Goal: Transaction & Acquisition: Purchase product/service

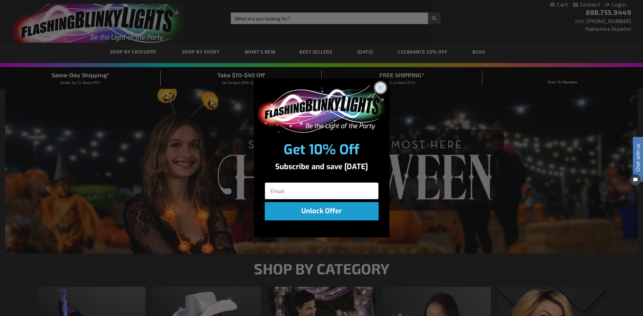
click at [382, 85] on icon "Close dialog" at bounding box center [380, 87] width 5 height 5
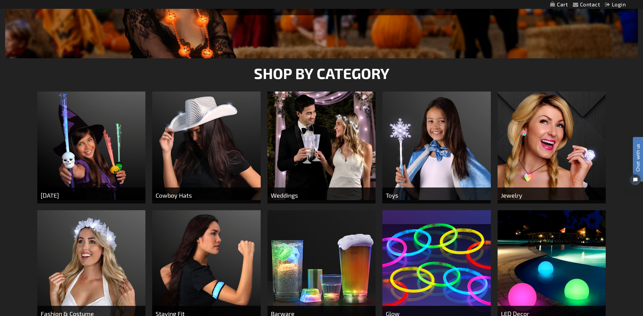
scroll to position [169, 0]
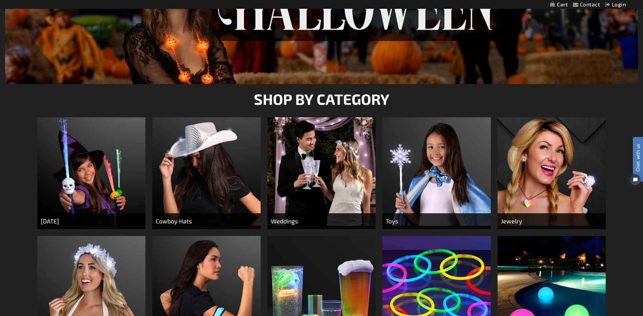
click at [542, 176] on img at bounding box center [551, 171] width 108 height 108
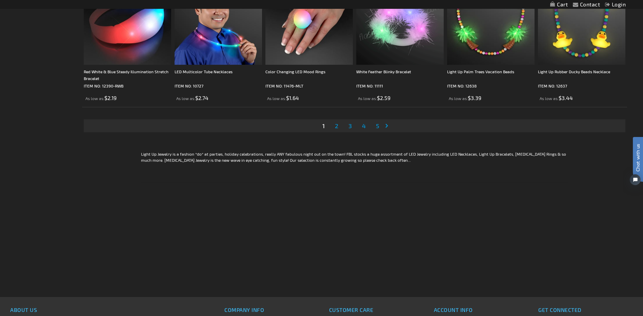
scroll to position [1433, 0]
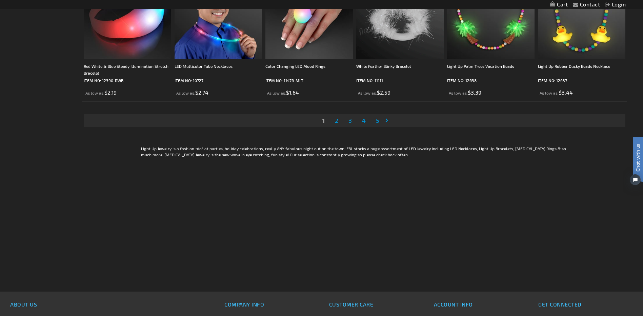
click at [335, 120] on span "2" at bounding box center [336, 120] width 3 height 7
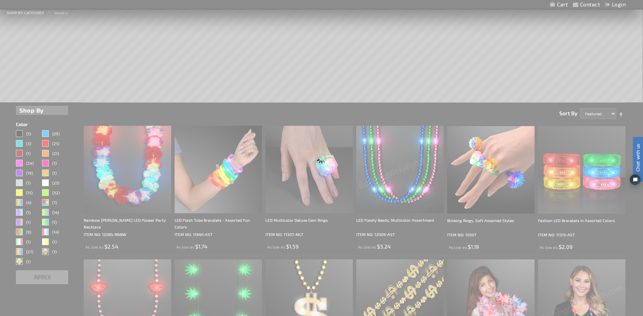
scroll to position [0, 0]
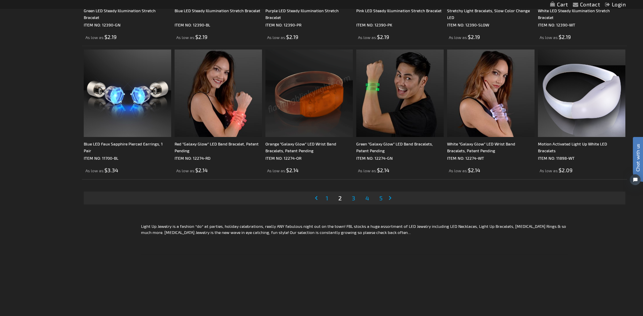
scroll to position [1355, 0]
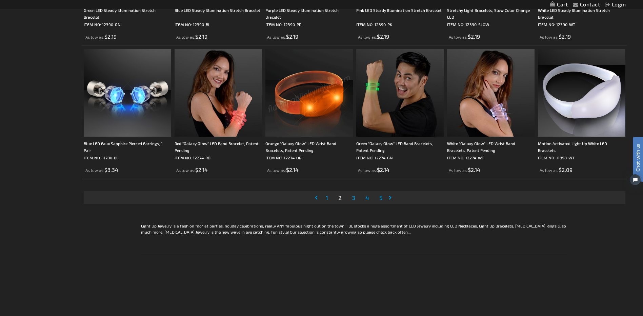
click at [351, 194] on link "Page 3" at bounding box center [353, 197] width 6 height 10
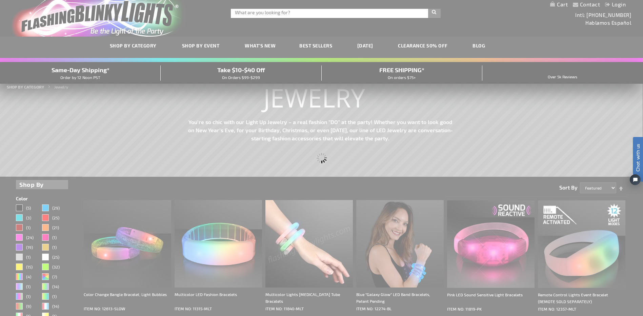
scroll to position [0, 0]
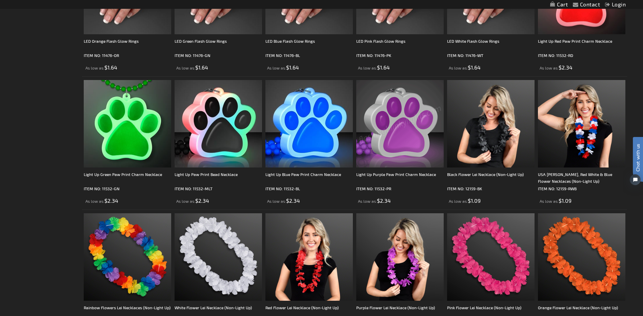
scroll to position [1203, 0]
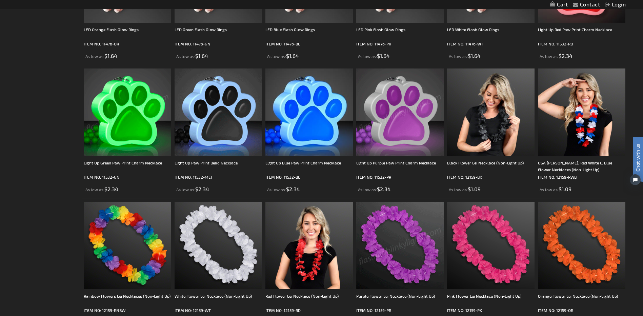
click at [134, 141] on img at bounding box center [127, 111] width 87 height 87
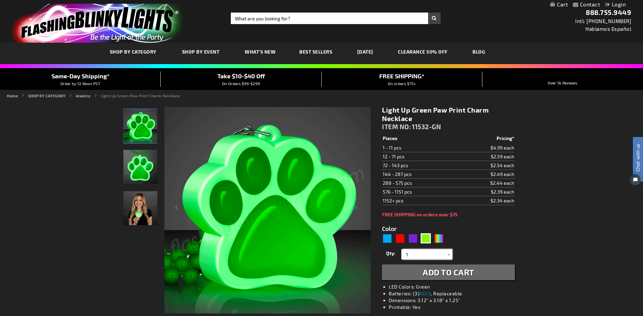
click at [440, 256] on input "1" at bounding box center [427, 254] width 49 height 10
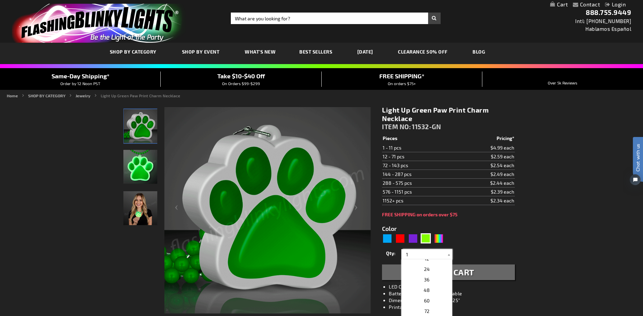
scroll to position [119, 0]
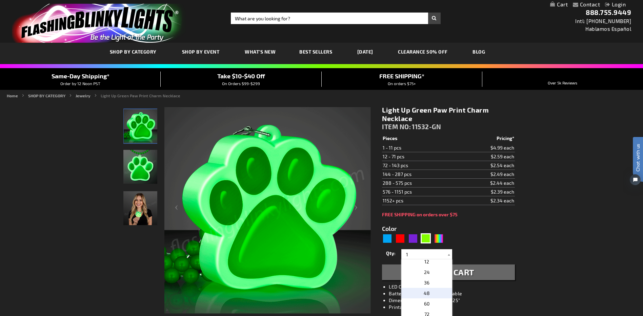
click at [430, 291] on p "48" at bounding box center [426, 293] width 51 height 11
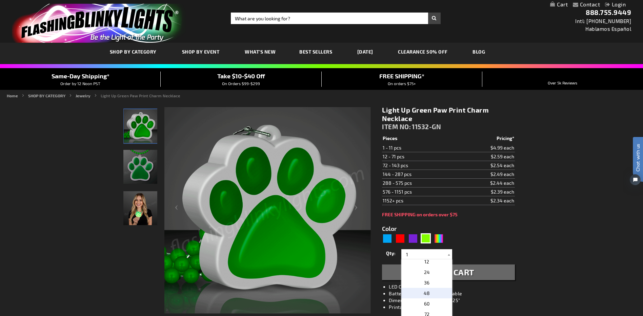
type input "48"
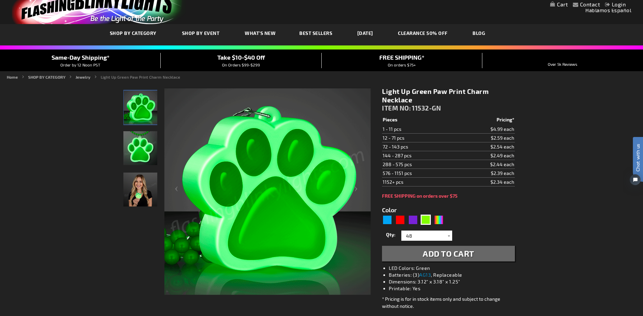
scroll to position [17, 0]
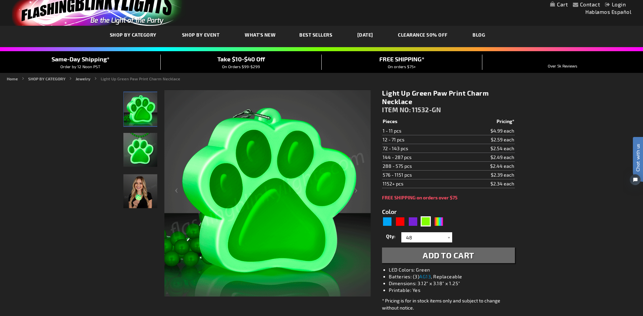
drag, startPoint x: 427, startPoint y: 256, endPoint x: 426, endPoint y: 252, distance: 4.6
click at [427, 256] on span "Add to Cart" at bounding box center [449, 255] width 52 height 10
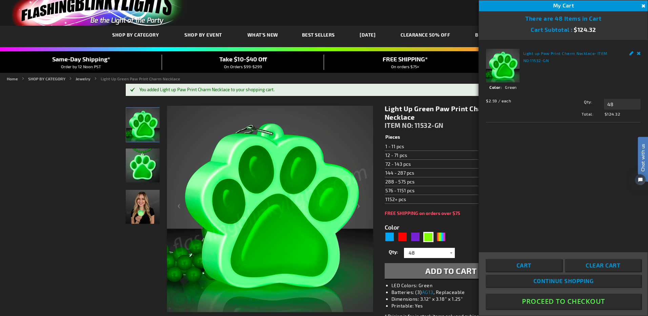
drag, startPoint x: 50, startPoint y: 186, endPoint x: 55, endPoint y: 177, distance: 11.1
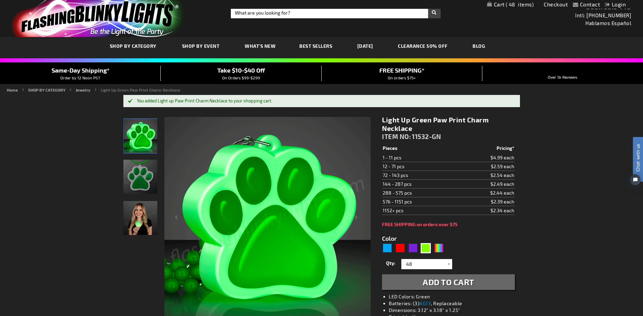
scroll to position [0, 0]
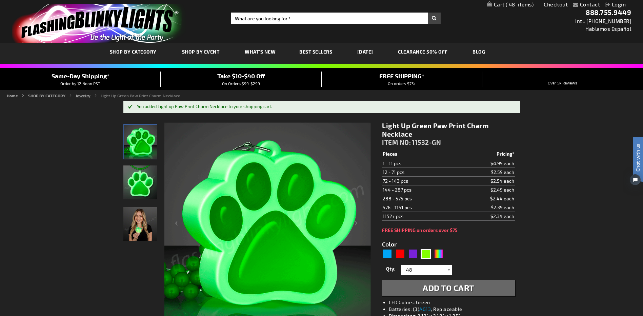
click at [78, 95] on link "Jewelry" at bounding box center [83, 95] width 15 height 5
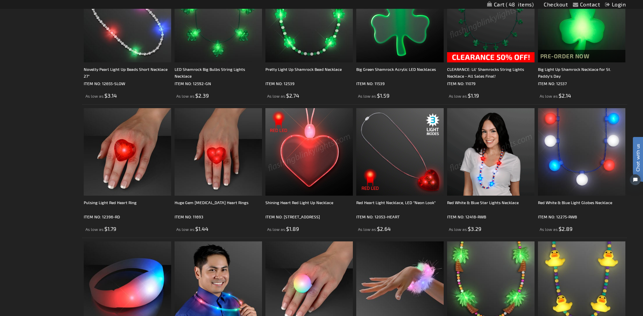
scroll to position [1296, 0]
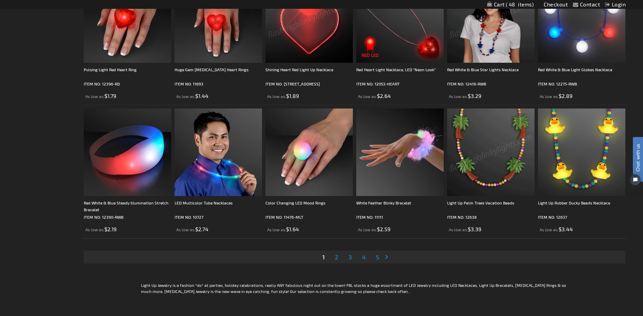
click at [363, 258] on span "4" at bounding box center [364, 256] width 4 height 7
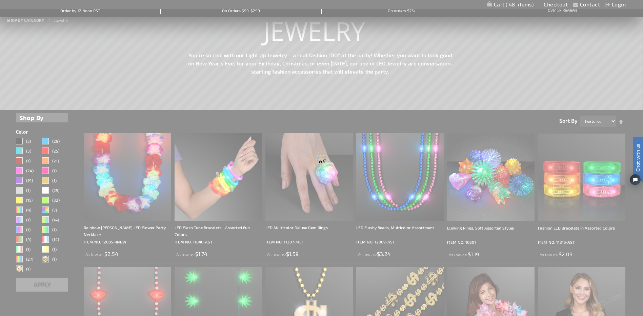
scroll to position [0, 0]
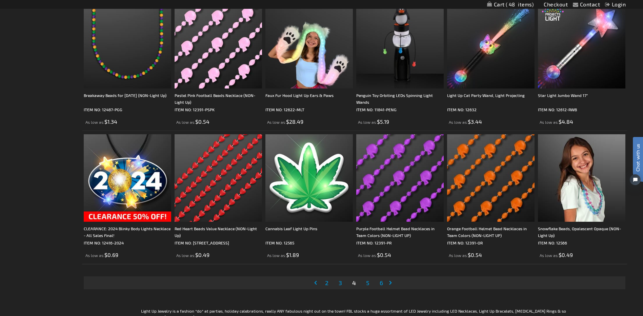
scroll to position [1313, 0]
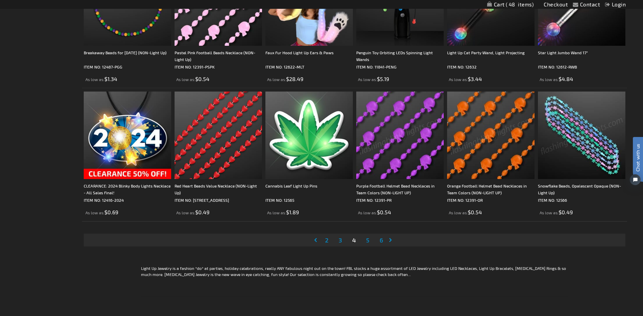
click at [367, 239] on span "5" at bounding box center [367, 239] width 3 height 7
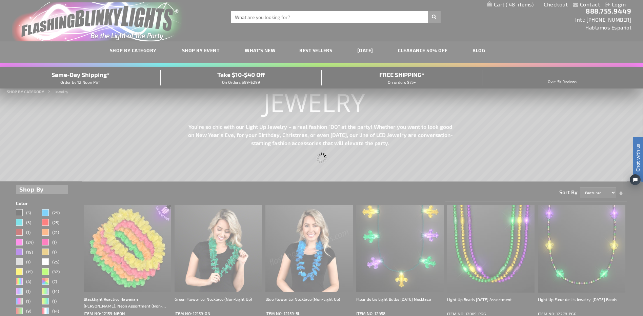
scroll to position [0, 0]
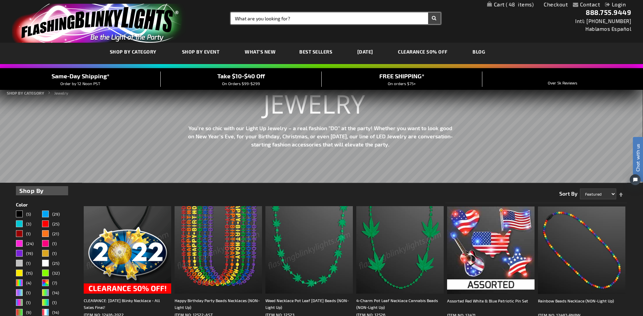
click at [272, 22] on input "Search" at bounding box center [335, 19] width 209 height 12
type input "handclappers"
click at [428, 13] on button "Search" at bounding box center [434, 19] width 13 height 12
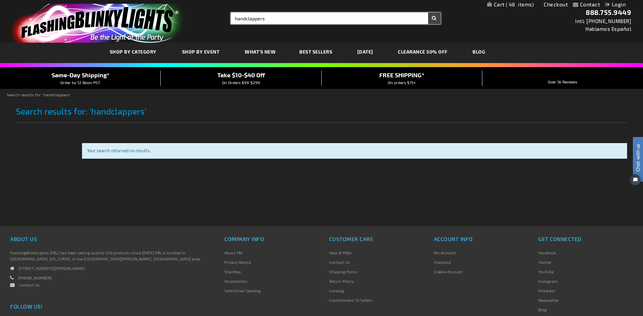
click at [246, 19] on input "handclappers" at bounding box center [335, 19] width 209 height 12
type input "hand clappers"
click at [428, 13] on button "Search" at bounding box center [434, 19] width 13 height 12
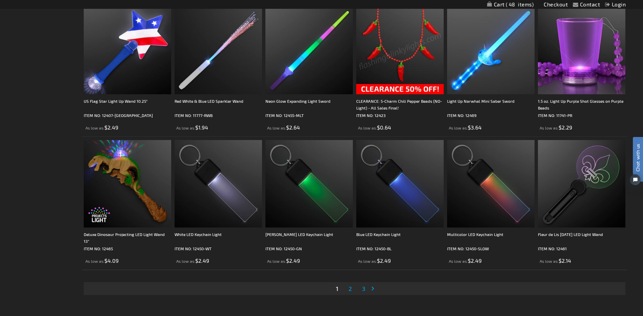
scroll to position [1220, 0]
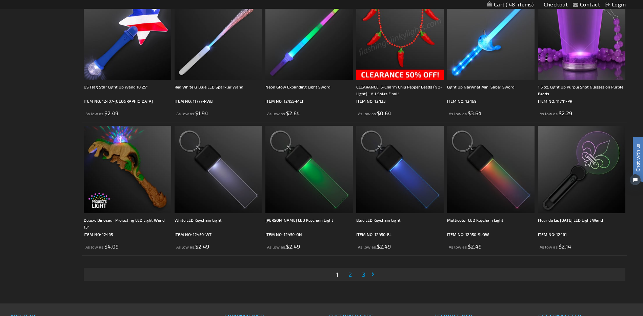
click at [351, 272] on span "2" at bounding box center [349, 273] width 3 height 7
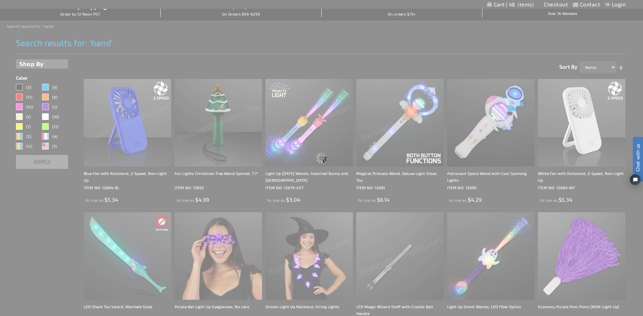
scroll to position [0, 0]
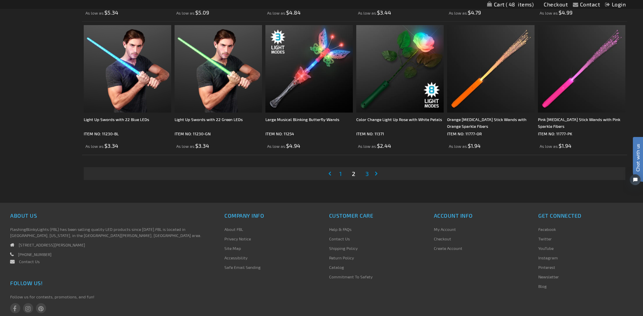
scroll to position [1321, 0]
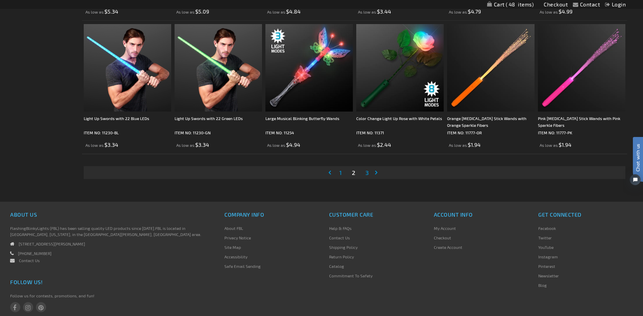
click at [366, 170] on span "3" at bounding box center [366, 172] width 3 height 7
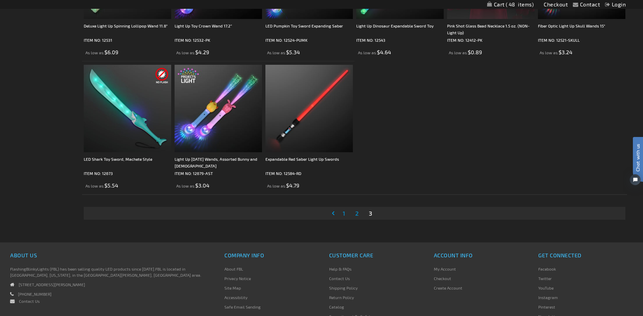
scroll to position [466, 0]
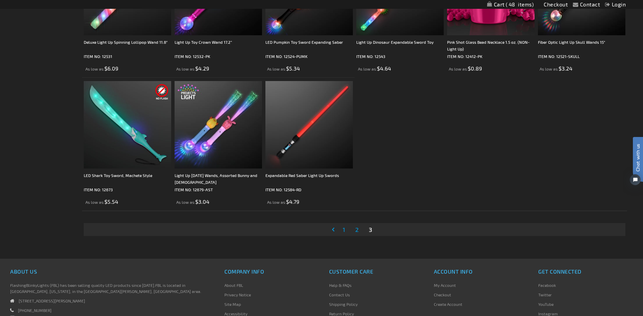
click at [344, 228] on span "1" at bounding box center [344, 229] width 2 height 7
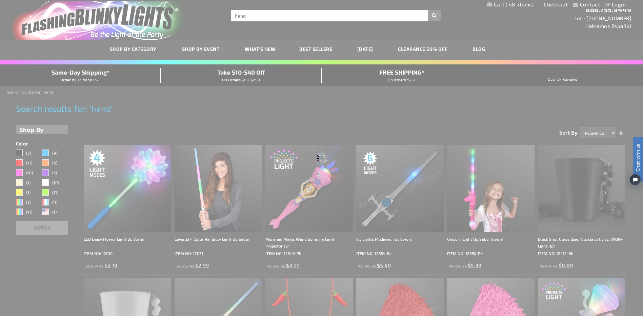
scroll to position [0, 0]
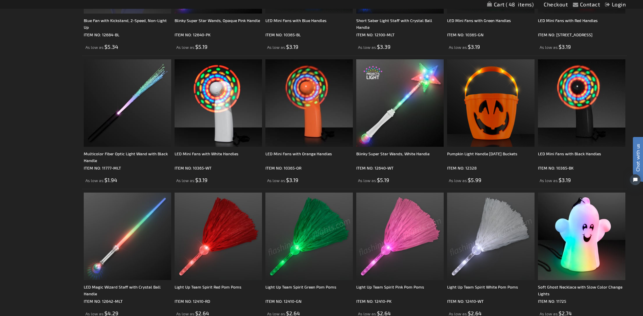
scroll to position [1135, 0]
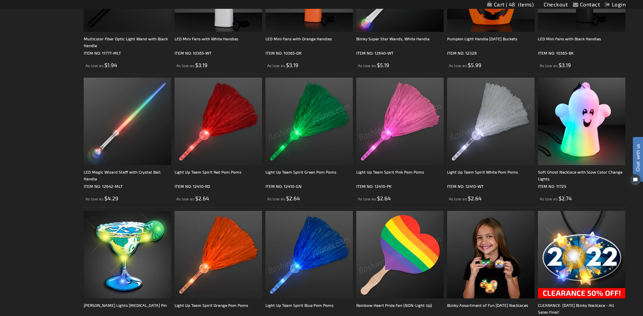
click at [321, 146] on img at bounding box center [308, 121] width 87 height 87
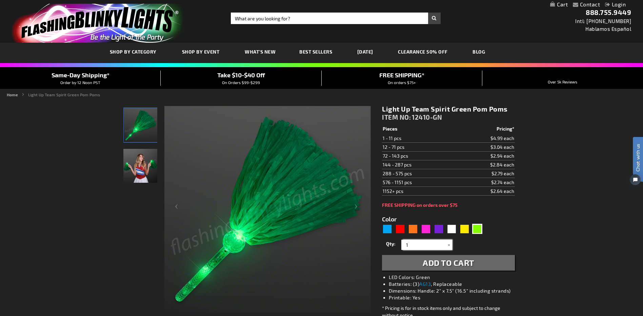
click at [421, 246] on input "1" at bounding box center [427, 245] width 49 height 10
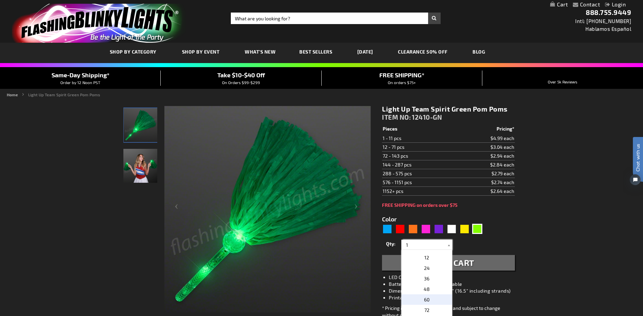
scroll to position [119, 0]
click at [431, 270] on p "36" at bounding box center [426, 273] width 51 height 11
type input "36"
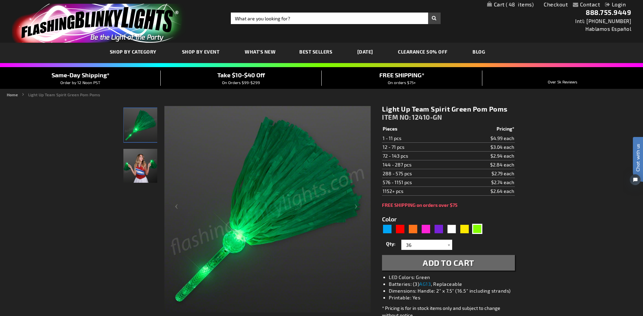
click at [432, 265] on span "Add to Cart" at bounding box center [449, 263] width 52 height 10
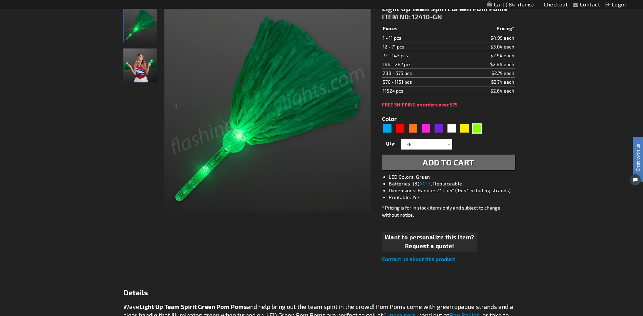
scroll to position [136, 0]
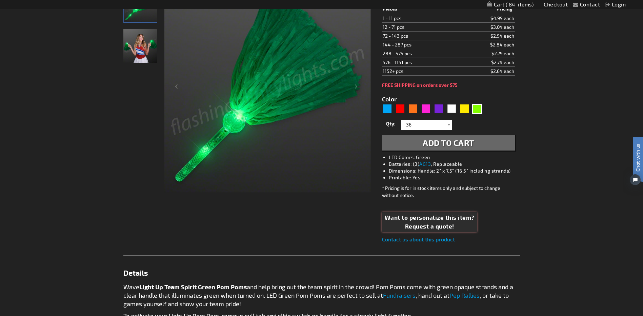
click at [416, 222] on span "Request a quote!" at bounding box center [430, 226] width 90 height 9
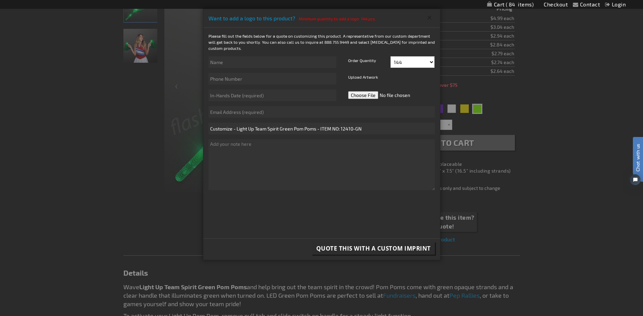
click at [428, 19] on button "Close" at bounding box center [429, 17] width 11 height 11
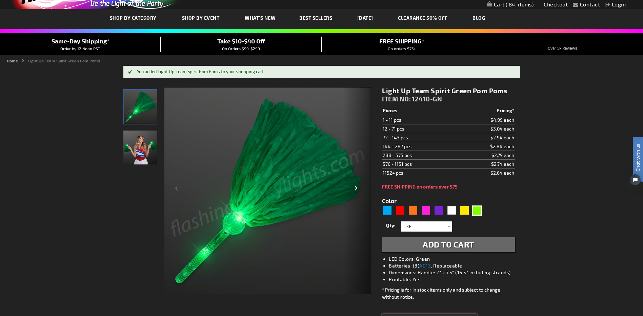
scroll to position [0, 0]
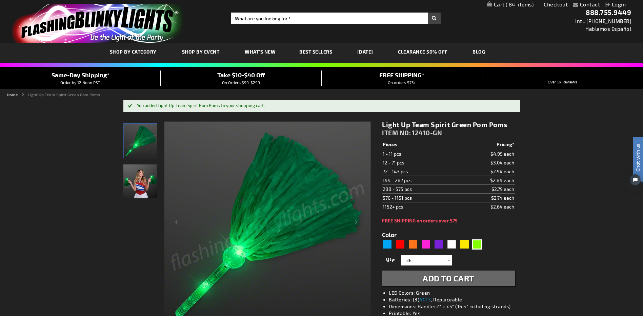
click at [253, 77] on span "Take $10-$40 Off" at bounding box center [241, 74] width 48 height 7
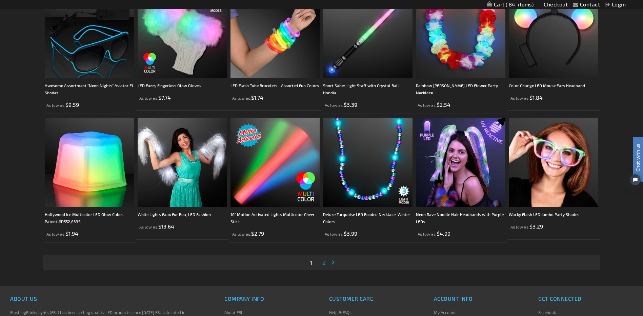
scroll to position [1296, 0]
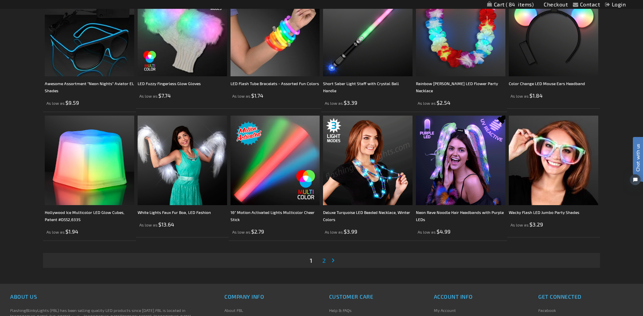
click at [464, 190] on img at bounding box center [460, 160] width 89 height 89
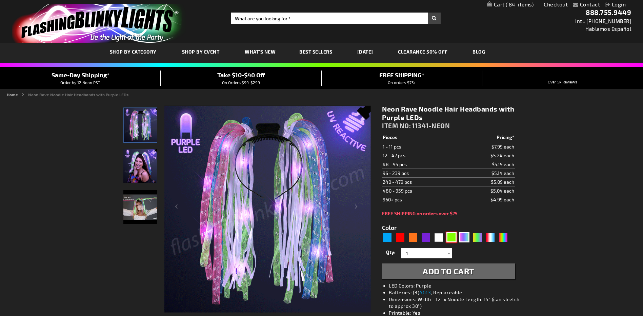
click at [450, 238] on div "Green" at bounding box center [451, 237] width 10 height 10
type input "5648"
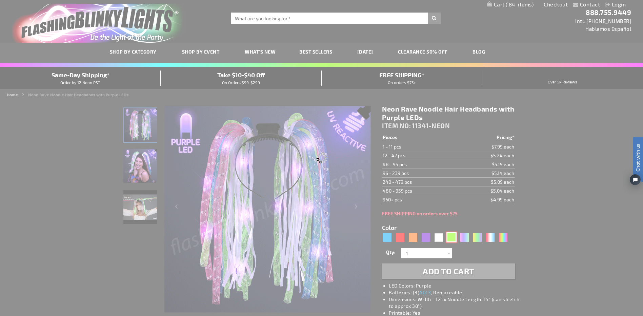
type input "11341-GN"
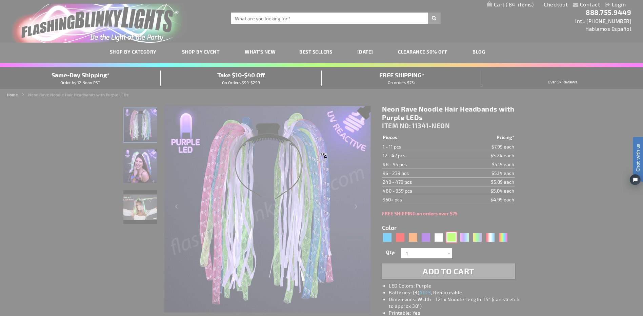
type input "Customize - Light Up Hair Noodles Headband - Irish Green - ITEM NO: 11341-GN"
